Goal: Task Accomplishment & Management: Manage account settings

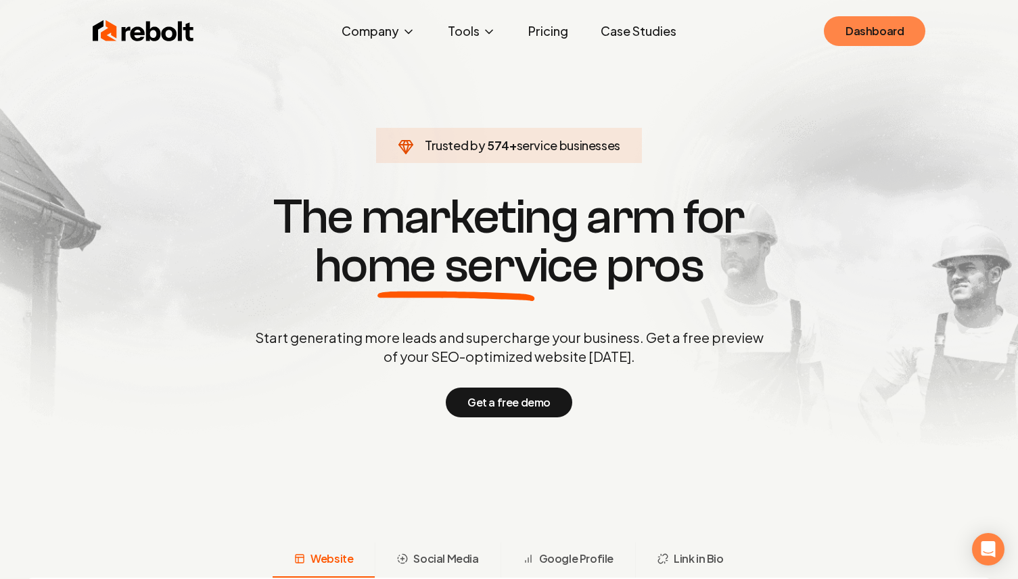
click at [880, 45] on link "Dashboard" at bounding box center [874, 31] width 101 height 30
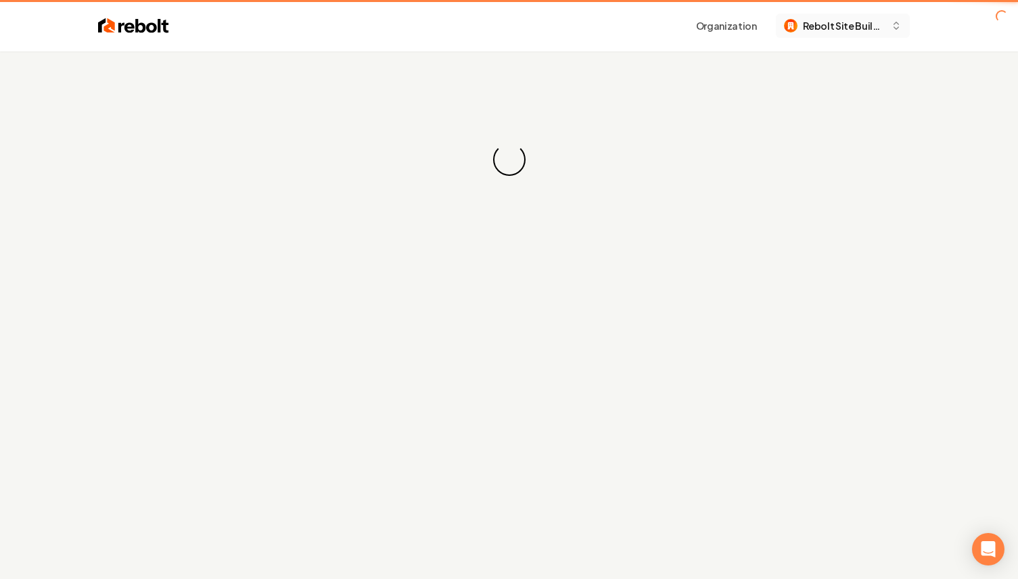
click at [875, 35] on button "Rebolt Site Builder" at bounding box center [843, 26] width 134 height 24
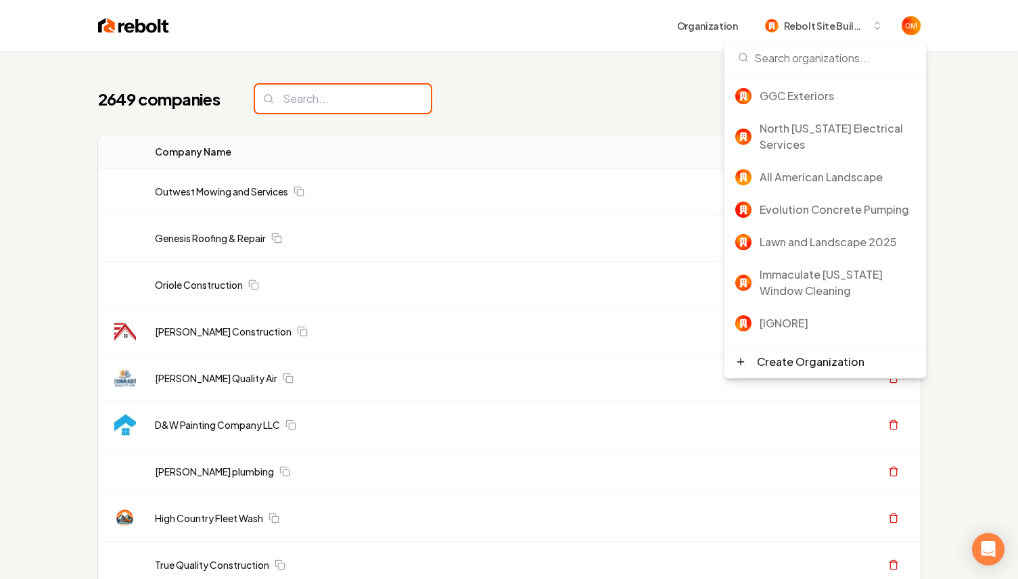
click at [269, 108] on input "search" at bounding box center [343, 99] width 176 height 28
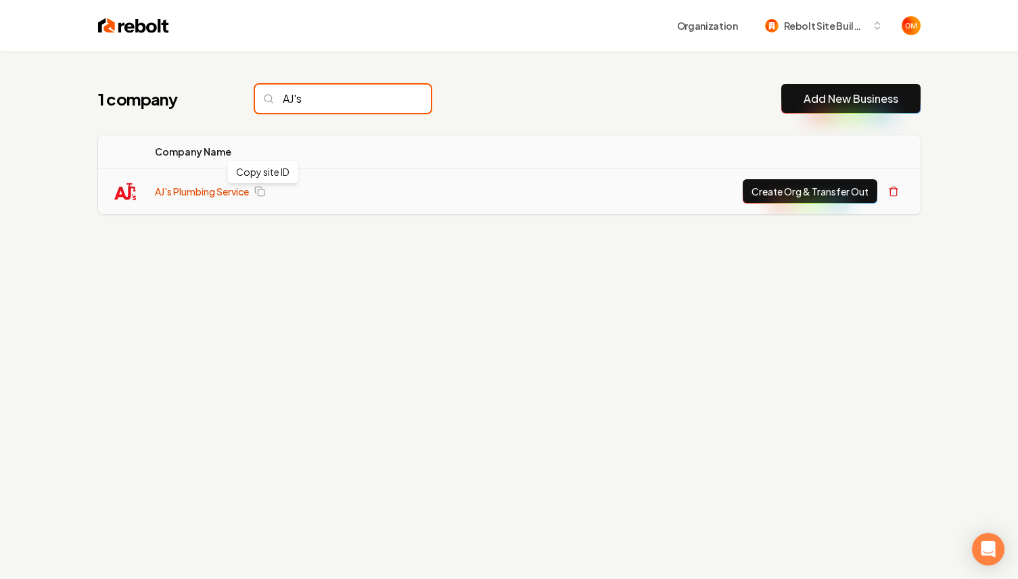
type input "AJ's"
click at [215, 191] on link "AJ's Plumbing Service" at bounding box center [202, 192] width 94 height 14
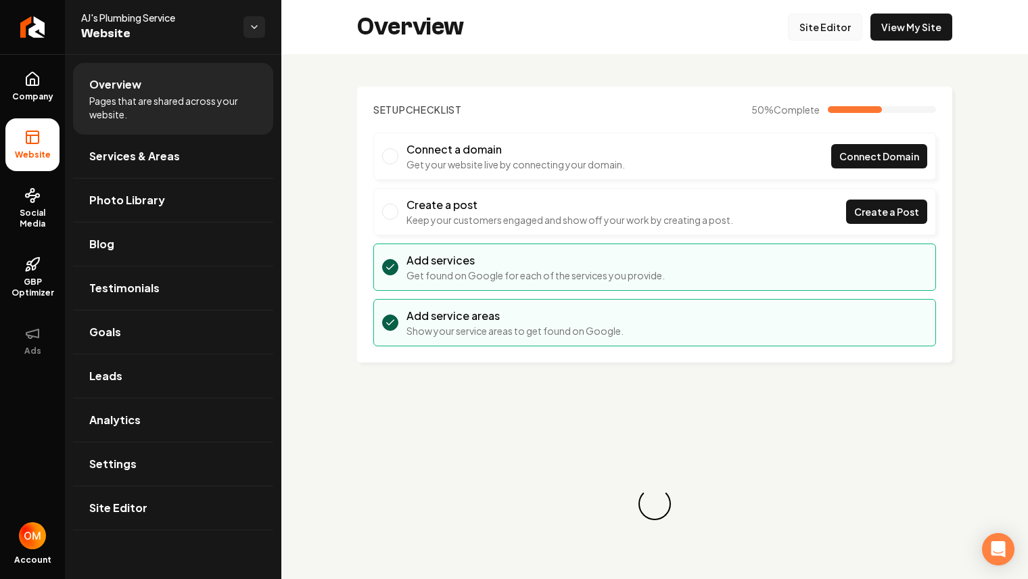
click at [802, 17] on link "Site Editor" at bounding box center [825, 27] width 74 height 27
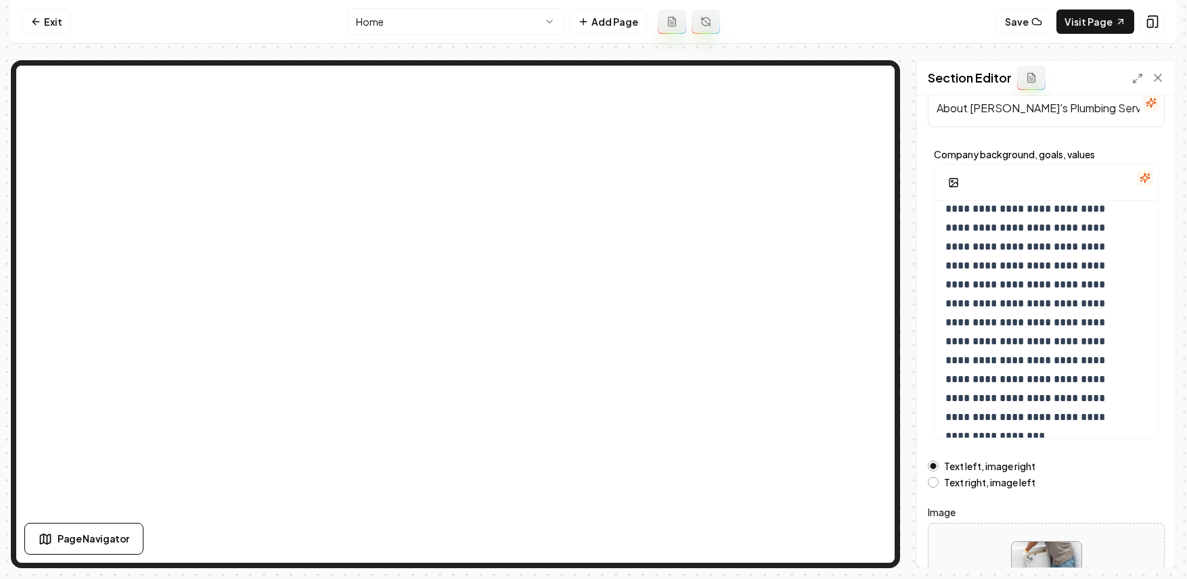
scroll to position [152, 0]
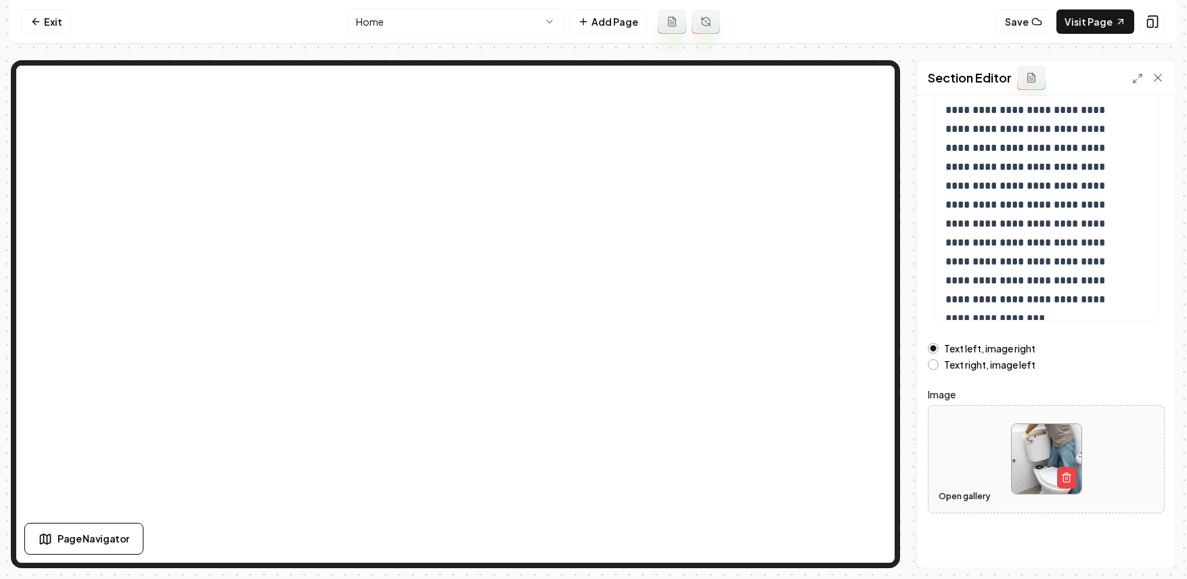
click at [973, 499] on button "Open gallery" at bounding box center [964, 497] width 61 height 22
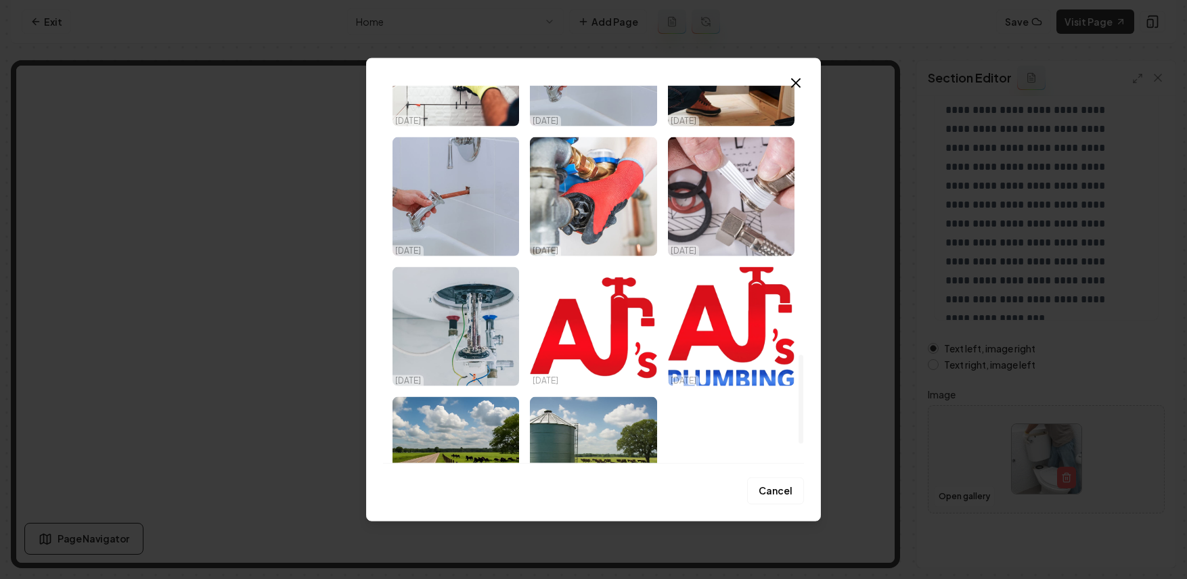
scroll to position [1219, 0]
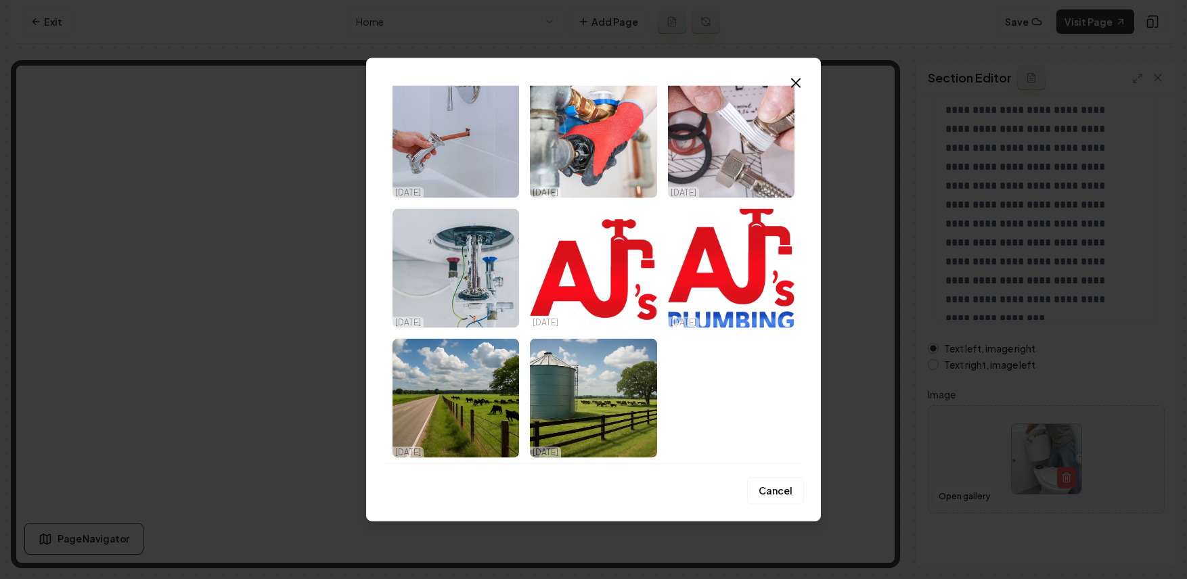
click at [797, 85] on icon "button" at bounding box center [796, 83] width 8 height 8
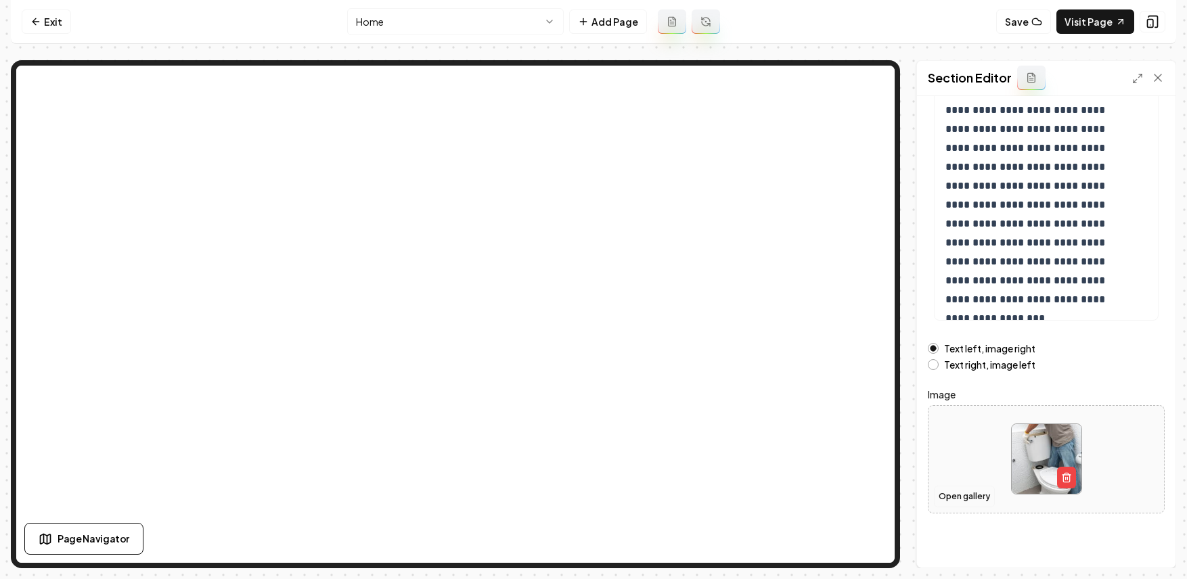
click at [950, 498] on button "Open gallery" at bounding box center [964, 497] width 61 height 22
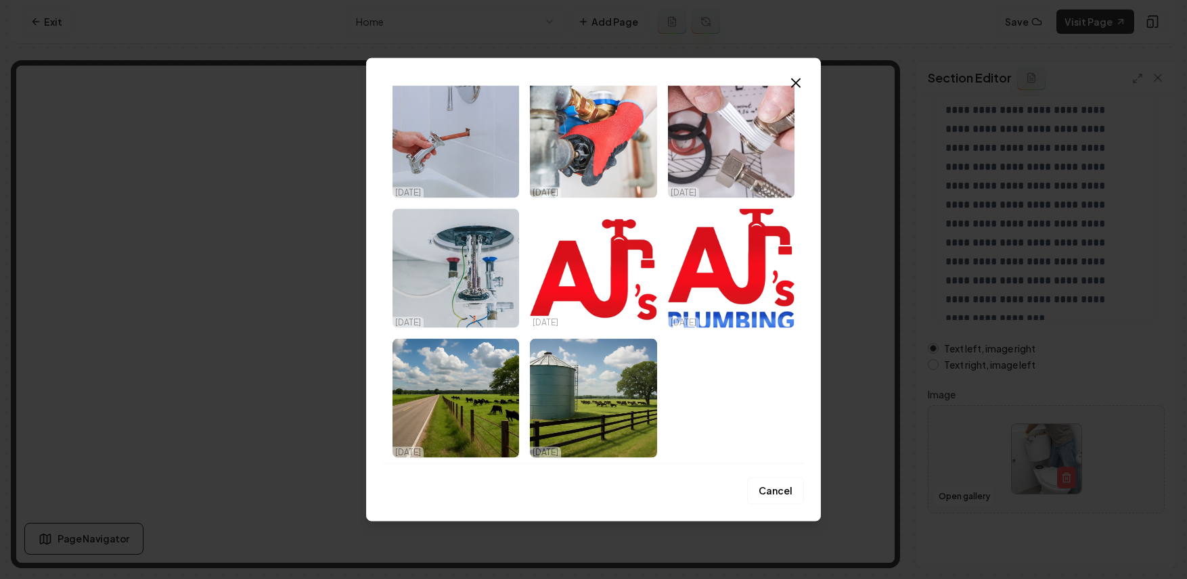
click at [799, 81] on icon "button" at bounding box center [796, 83] width 16 height 16
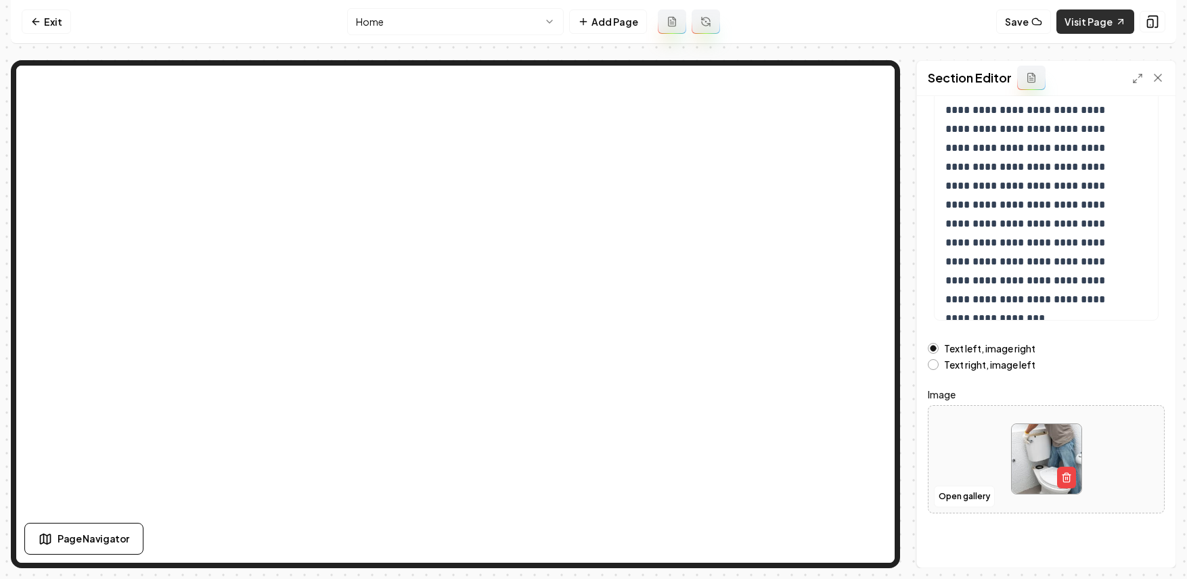
click at [1018, 20] on link "Visit Page" at bounding box center [1095, 21] width 78 height 24
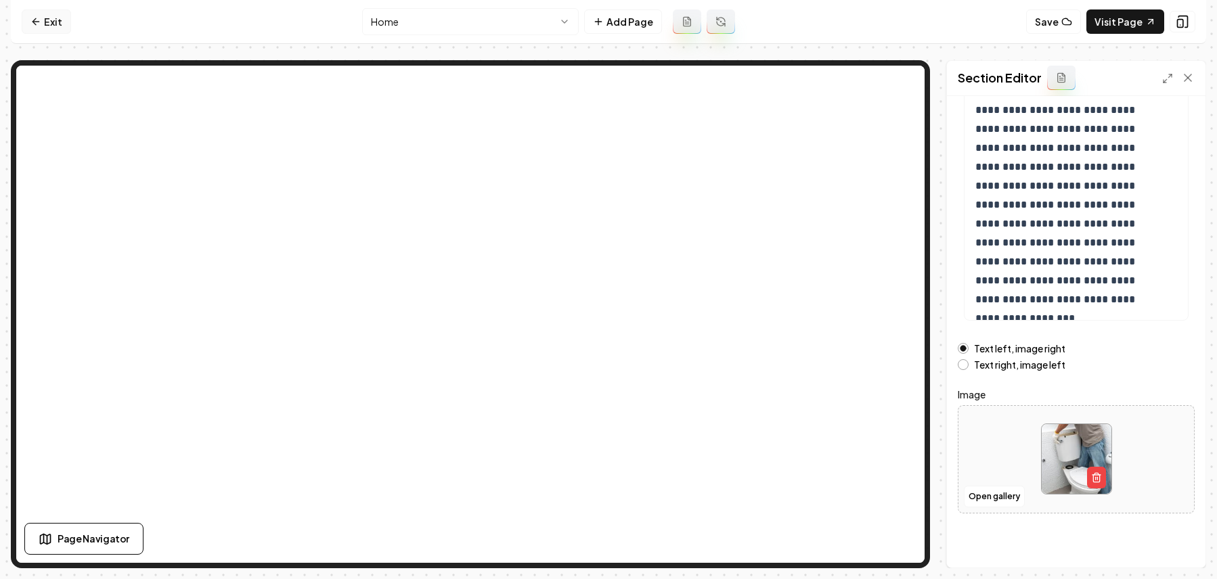
click at [39, 22] on icon at bounding box center [35, 21] width 11 height 11
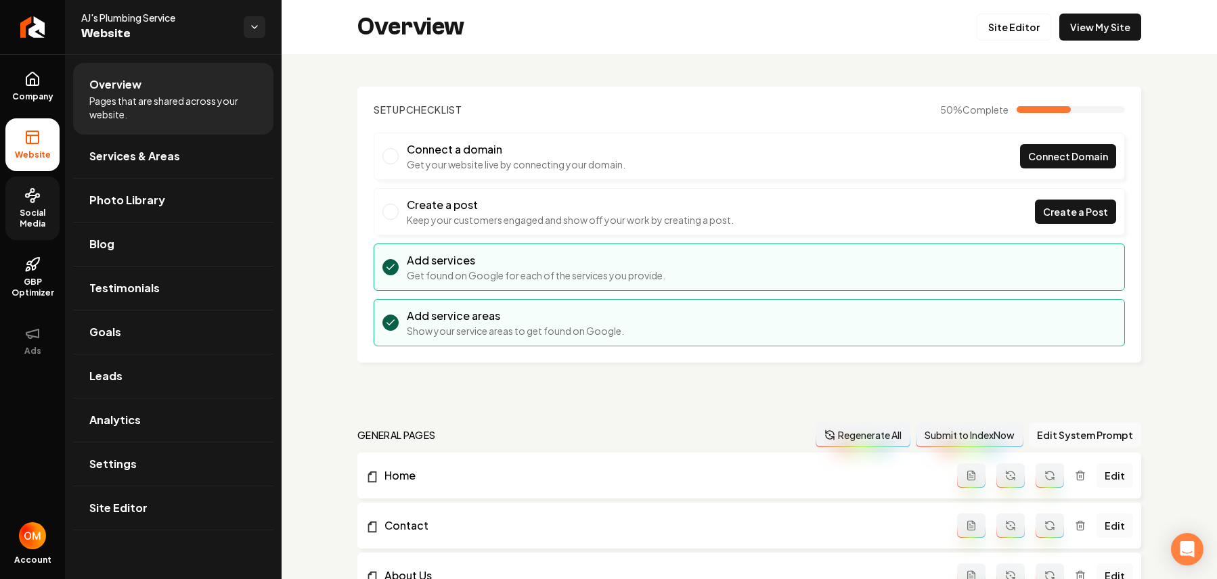
click at [24, 208] on span "Social Media" at bounding box center [32, 219] width 54 height 22
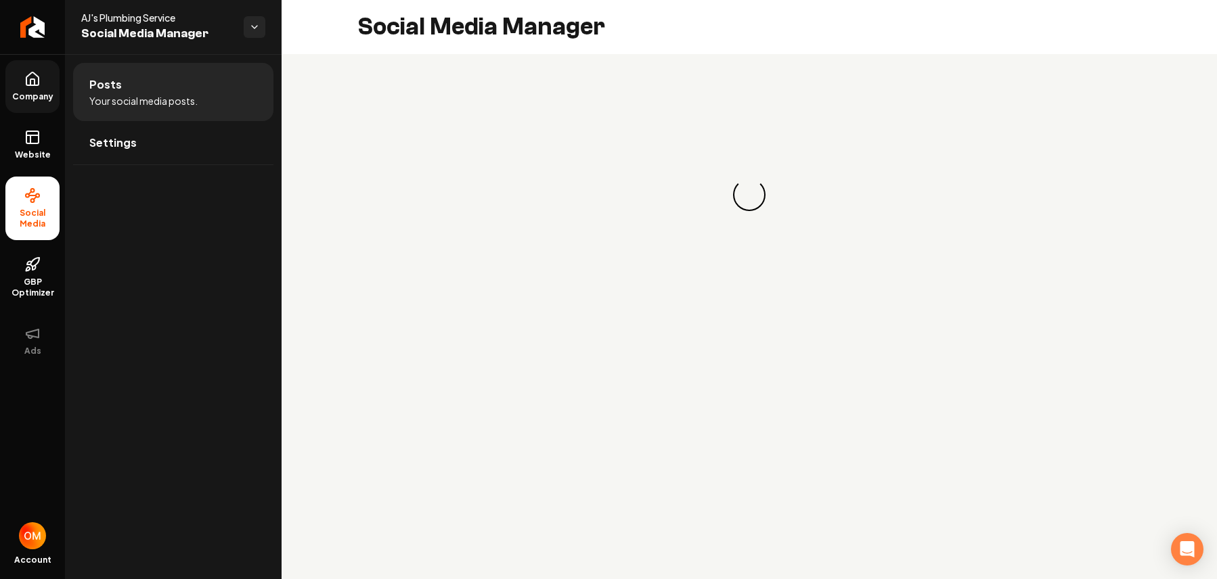
click at [40, 93] on span "Company" at bounding box center [33, 96] width 52 height 11
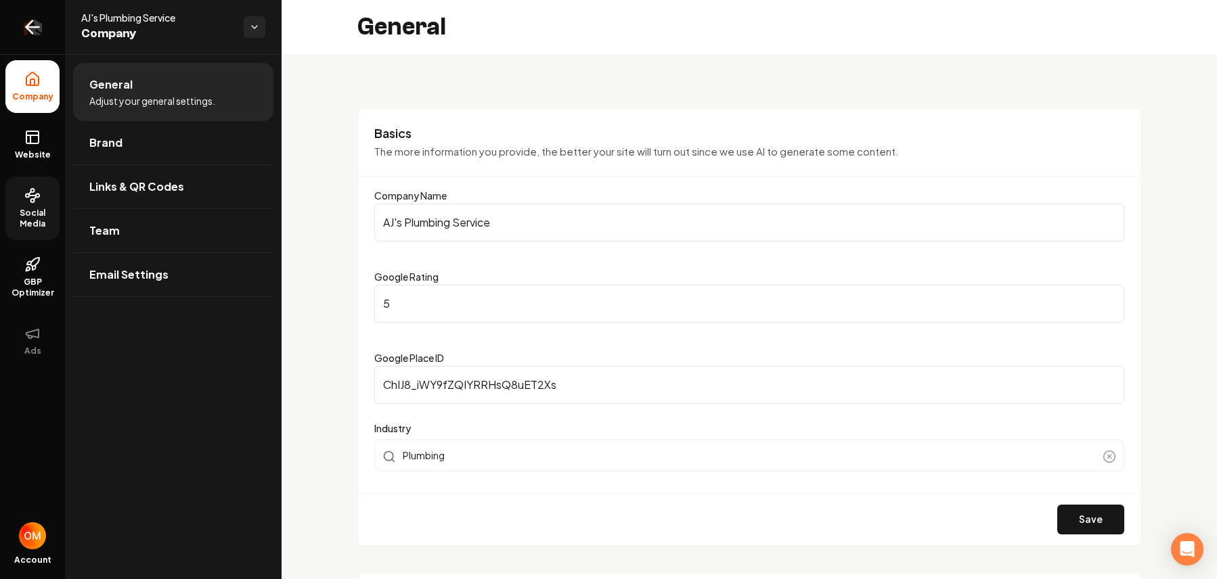
click at [50, 28] on link "Return to dashboard" at bounding box center [32, 27] width 65 height 54
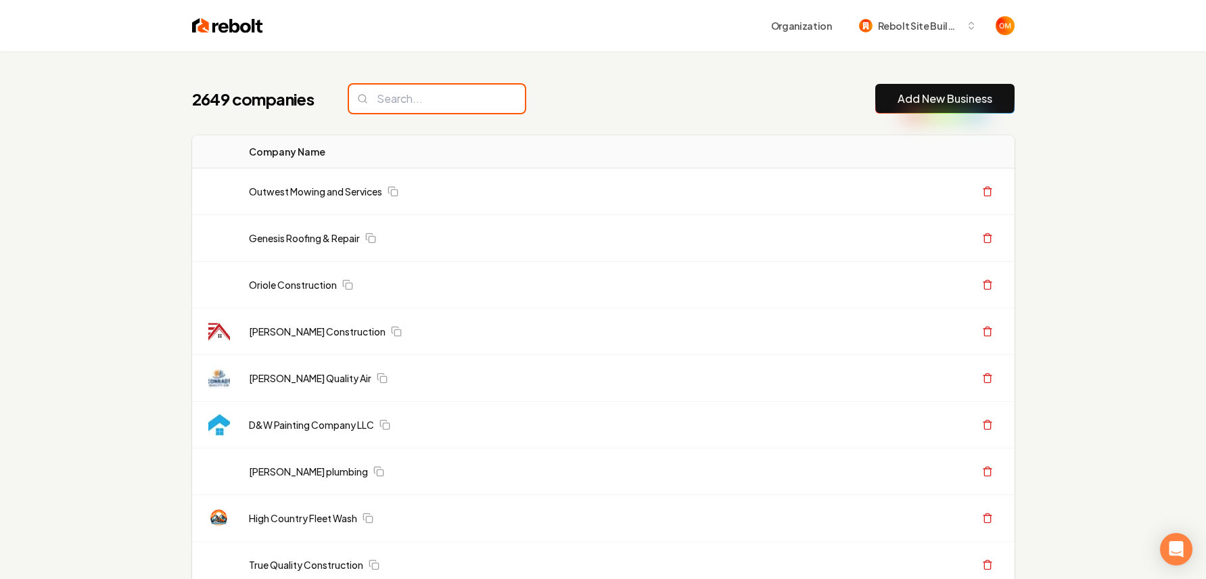
click at [382, 105] on input "search" at bounding box center [437, 99] width 176 height 28
type input "G"
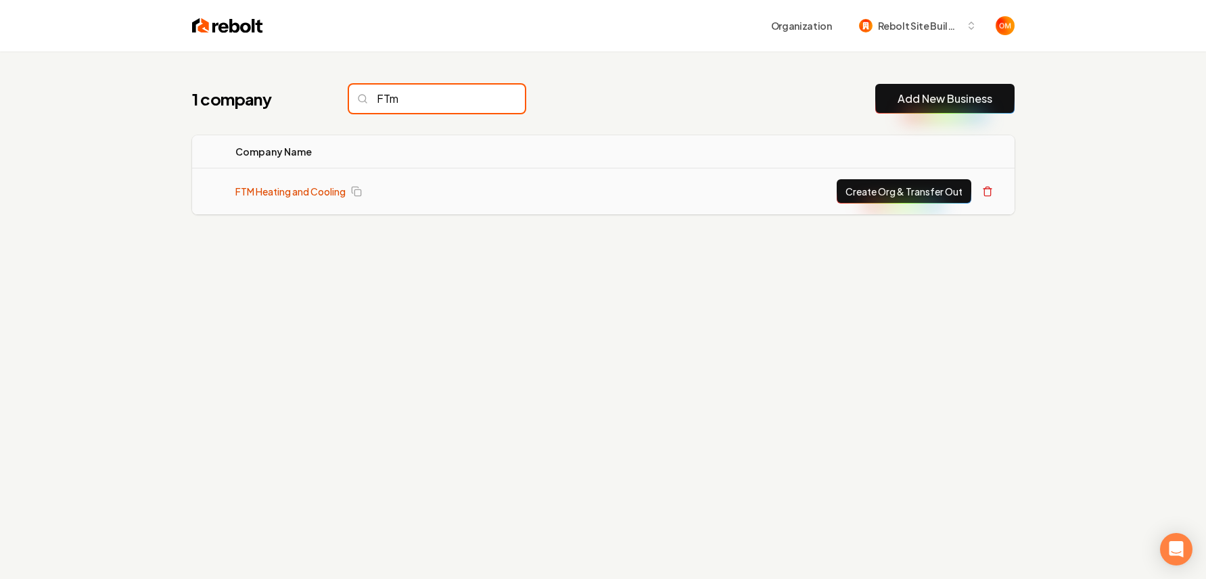
type input "FTm"
click at [323, 191] on link "FTM Heating and Cooling" at bounding box center [290, 192] width 110 height 14
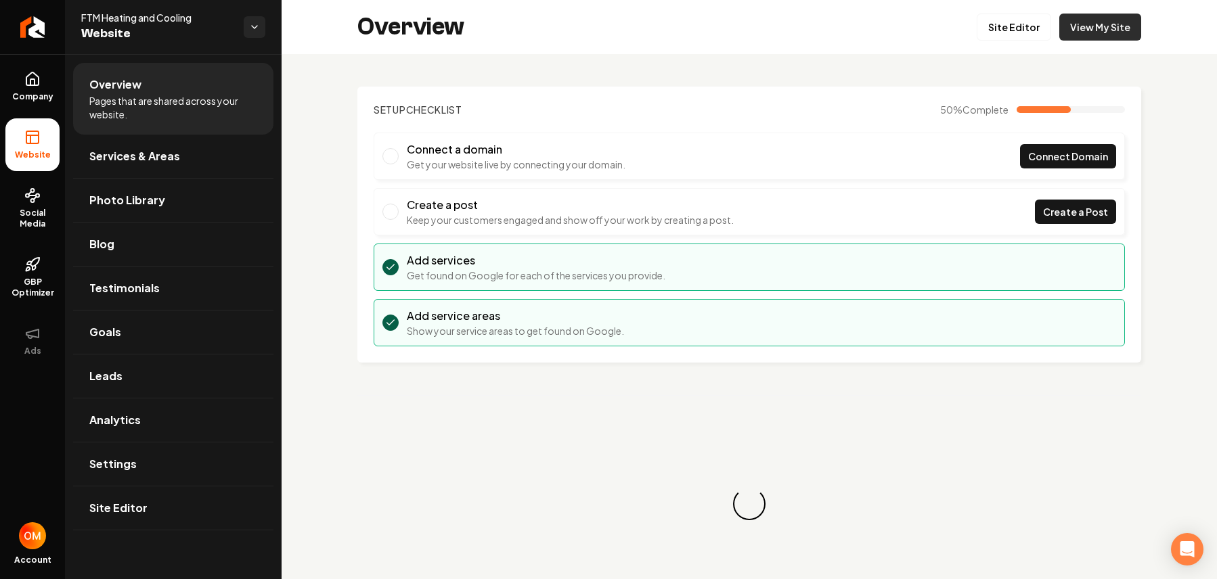
click at [1018, 21] on link "View My Site" at bounding box center [1100, 27] width 82 height 27
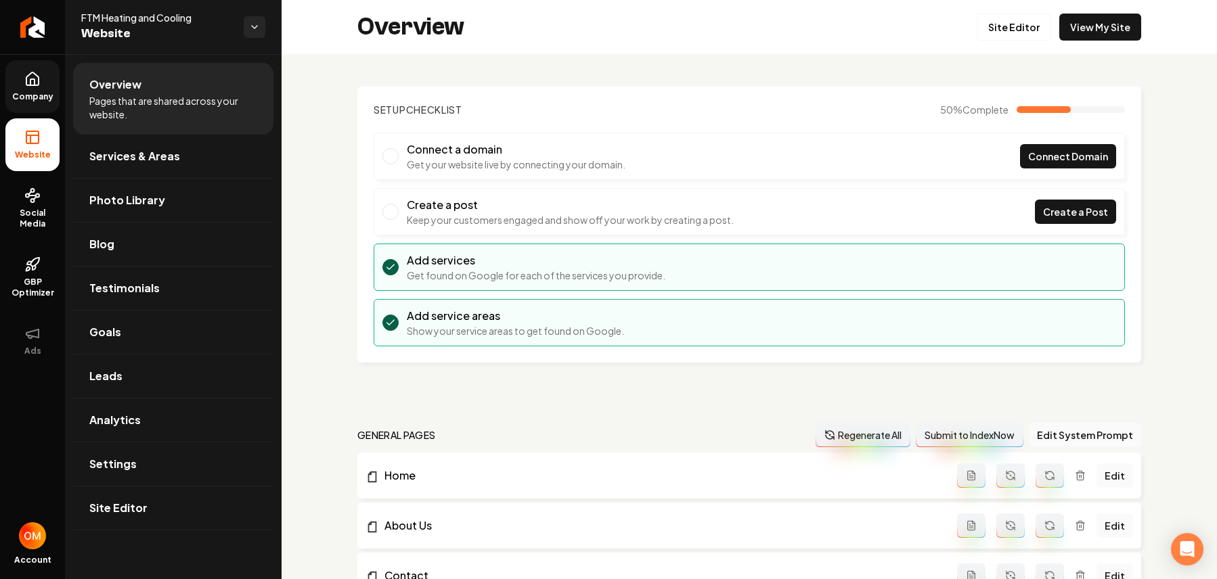
click at [41, 80] on link "Company" at bounding box center [32, 86] width 54 height 53
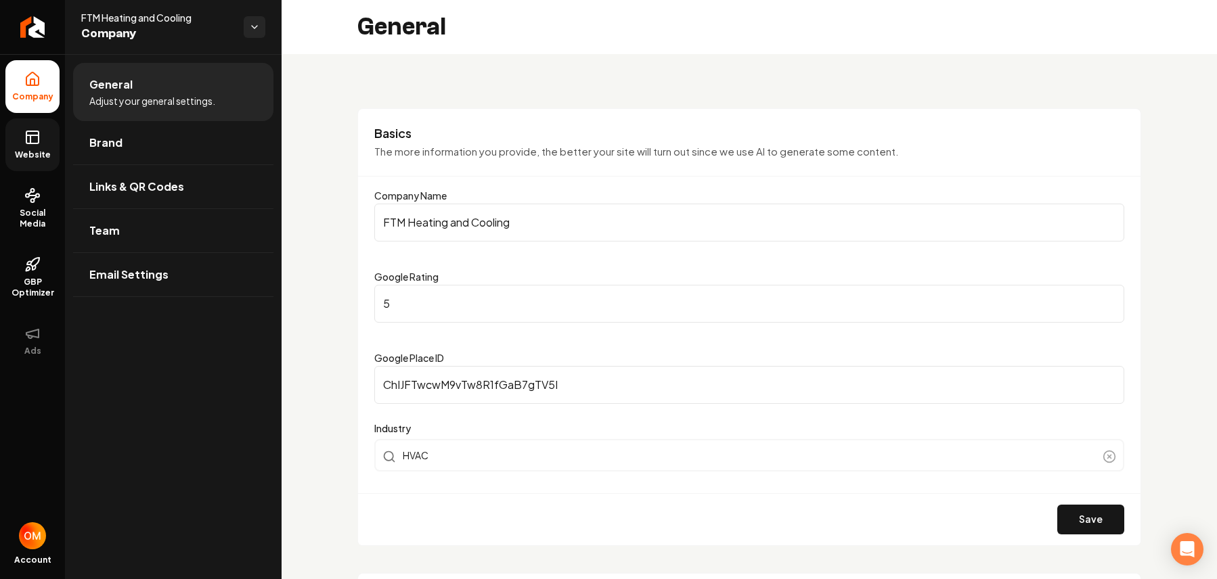
drag, startPoint x: 32, startPoint y: 150, endPoint x: 69, endPoint y: 153, distance: 36.6
click at [32, 150] on span "Website" at bounding box center [32, 155] width 47 height 11
